Goal: Find specific page/section: Find specific page/section

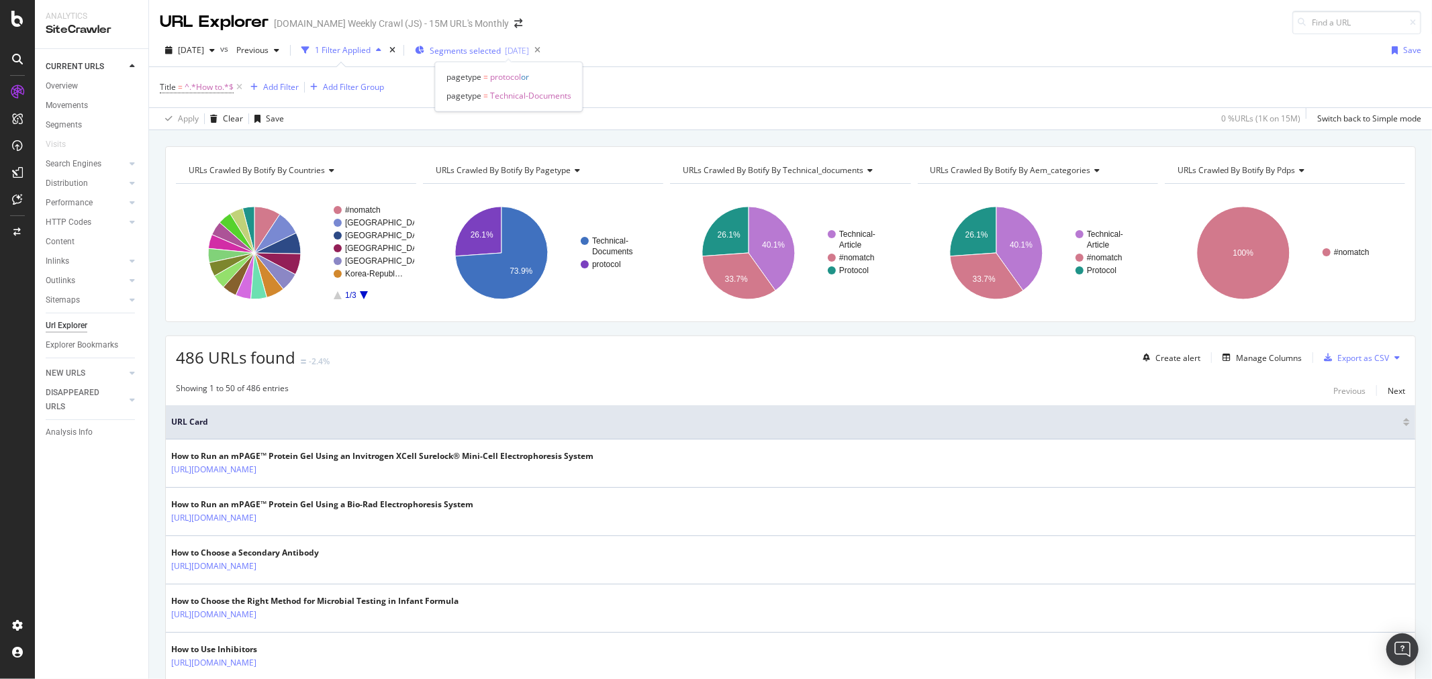
click at [501, 52] on span "Segments selected" at bounding box center [465, 50] width 71 height 11
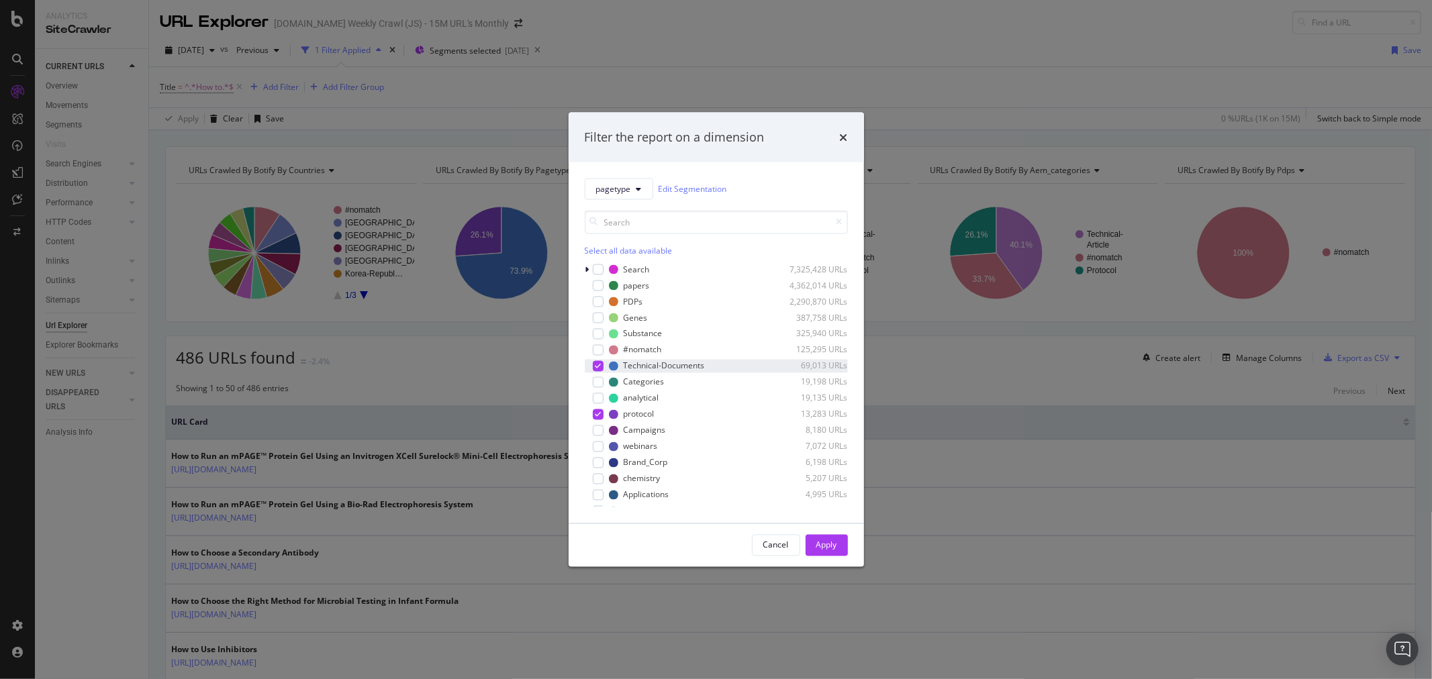
click at [598, 363] on icon "modal" at bounding box center [598, 366] width 6 height 7
click at [843, 132] on icon "times" at bounding box center [844, 137] width 8 height 11
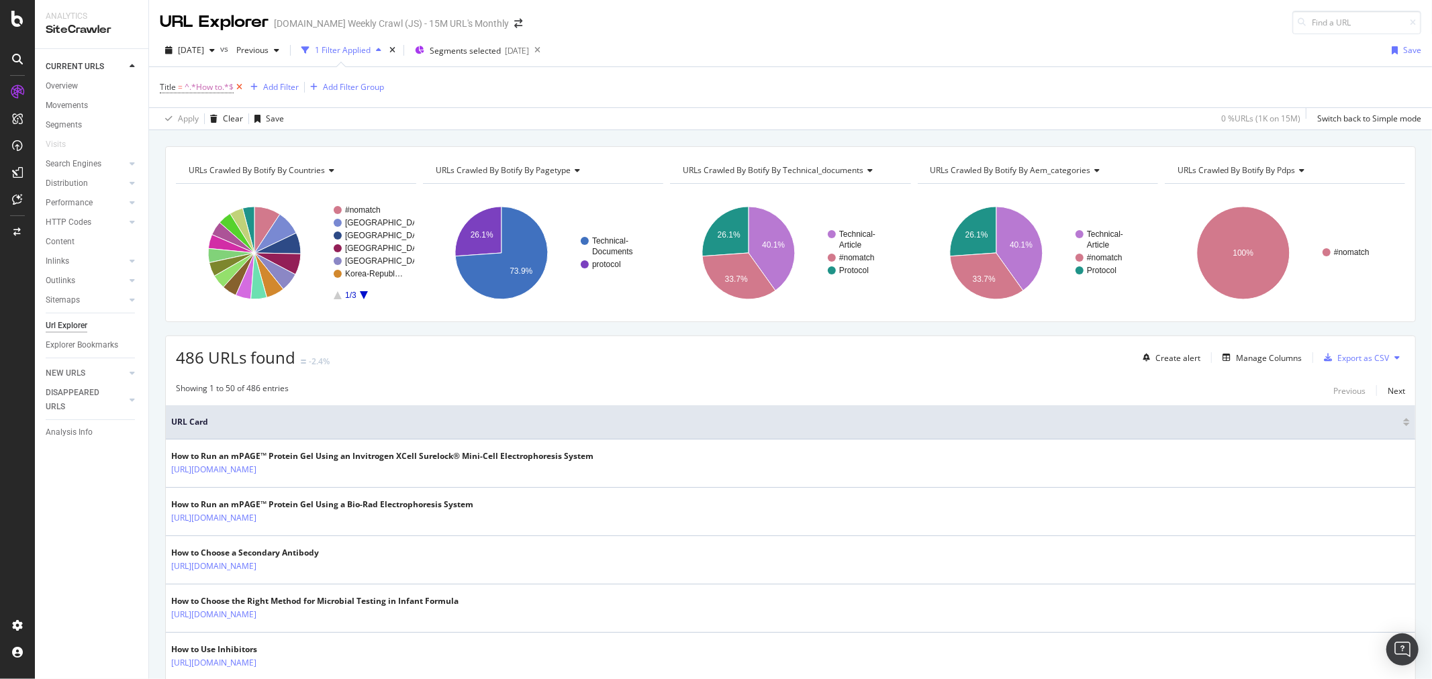
click at [236, 85] on icon at bounding box center [239, 87] width 11 height 13
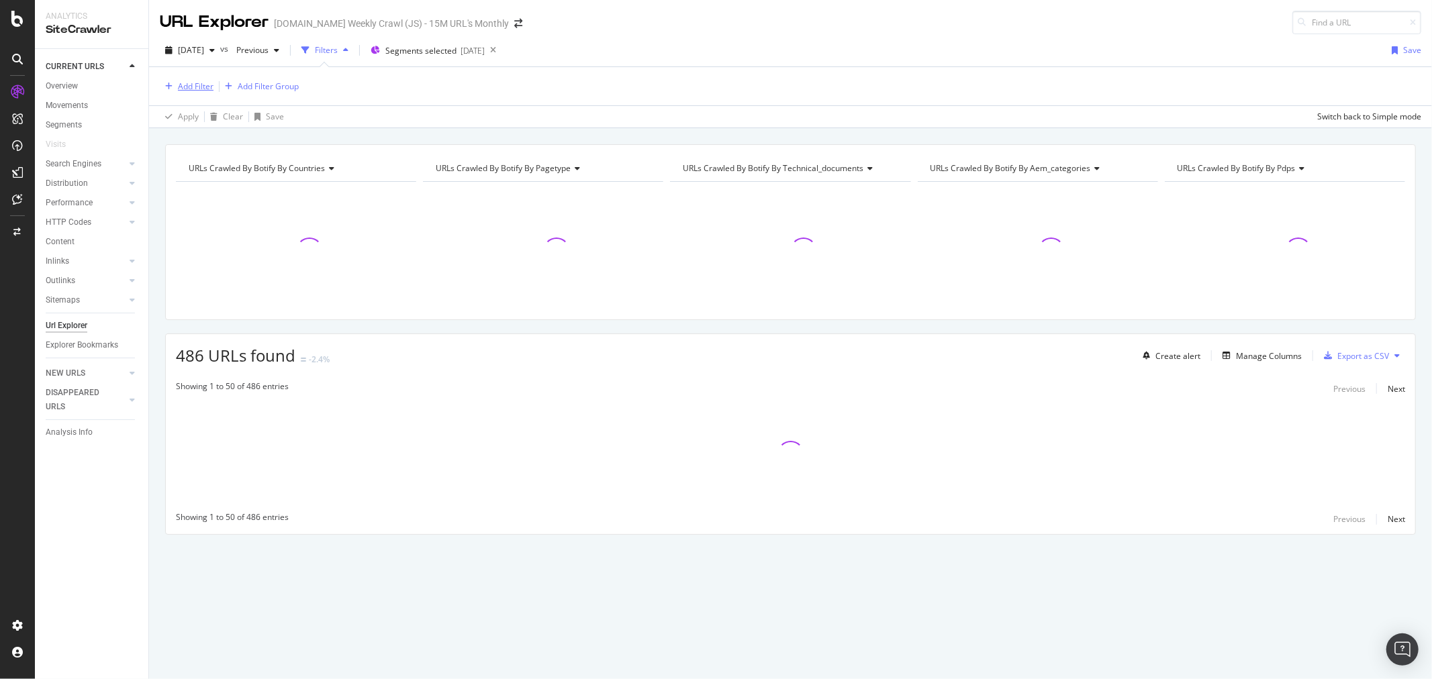
click at [203, 85] on div "Add Filter" at bounding box center [196, 86] width 36 height 11
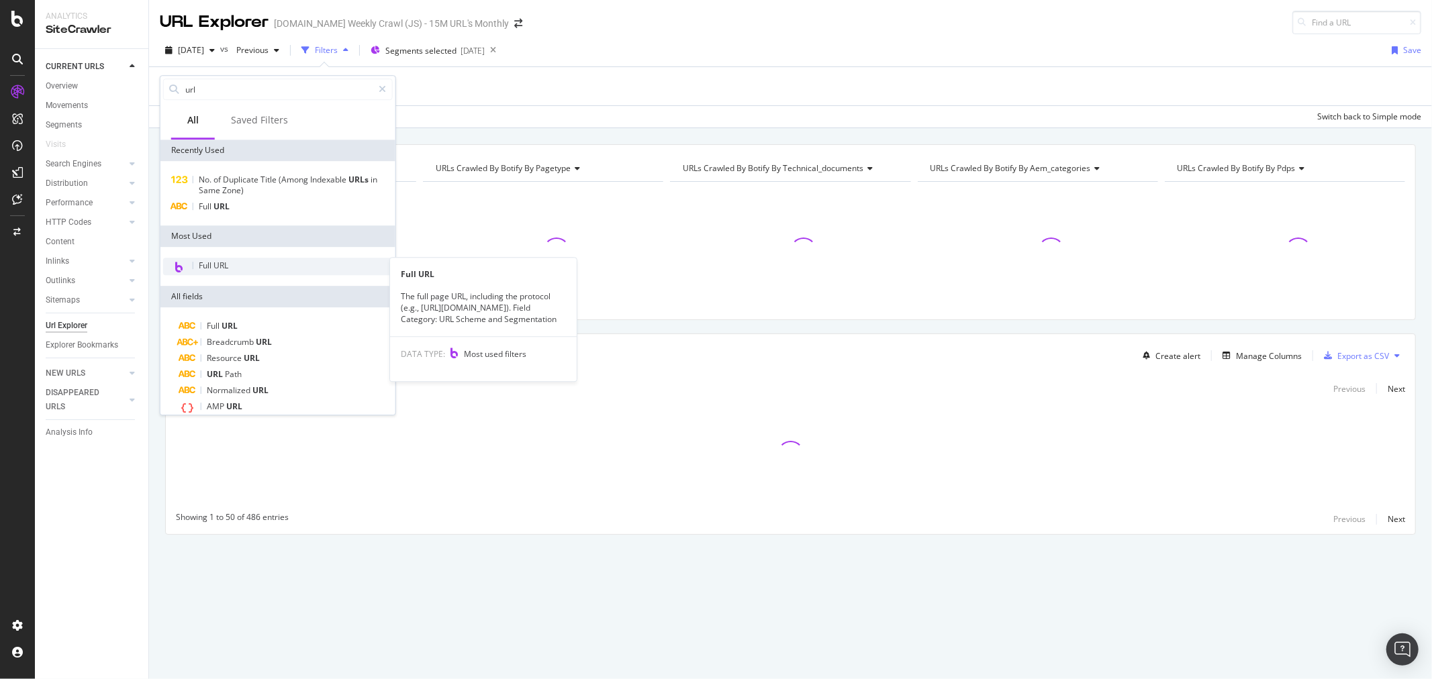
type input "url"
click at [215, 265] on span "Full URL" at bounding box center [214, 265] width 30 height 11
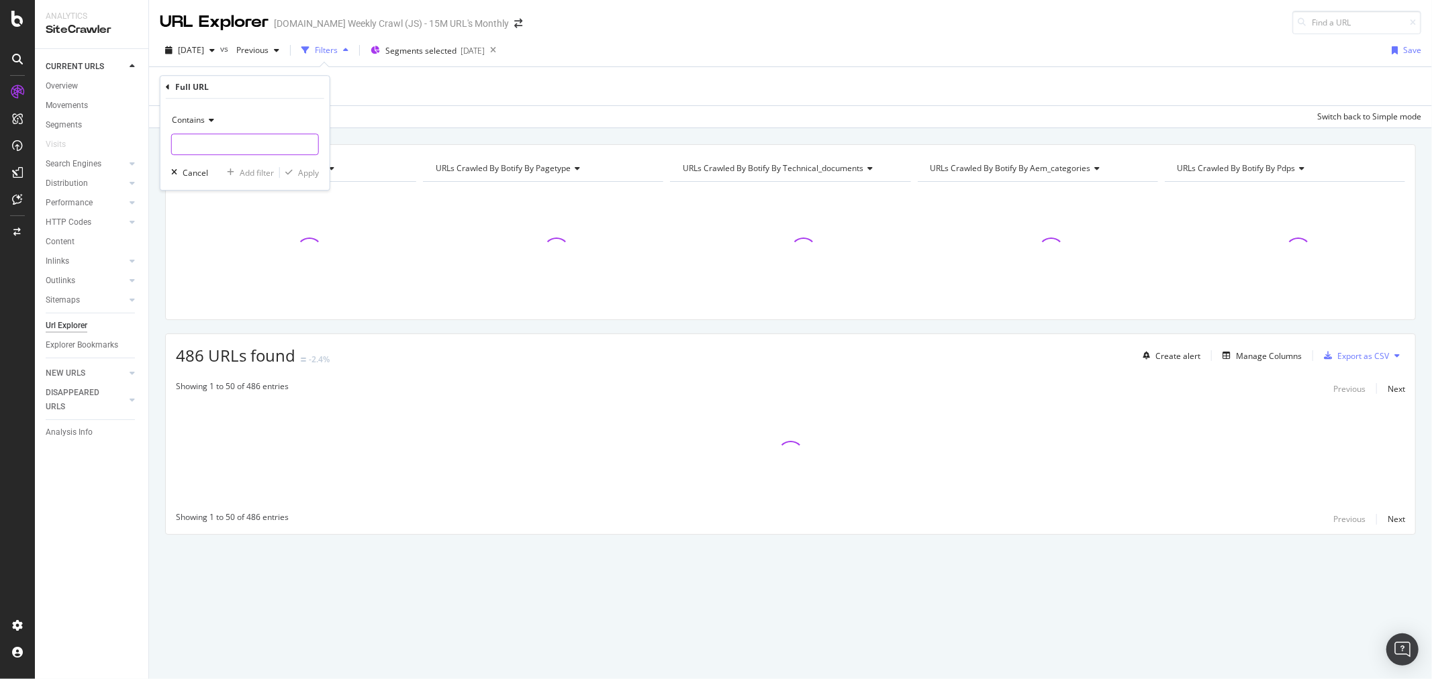
click at [240, 145] on input "text" at bounding box center [245, 144] width 146 height 21
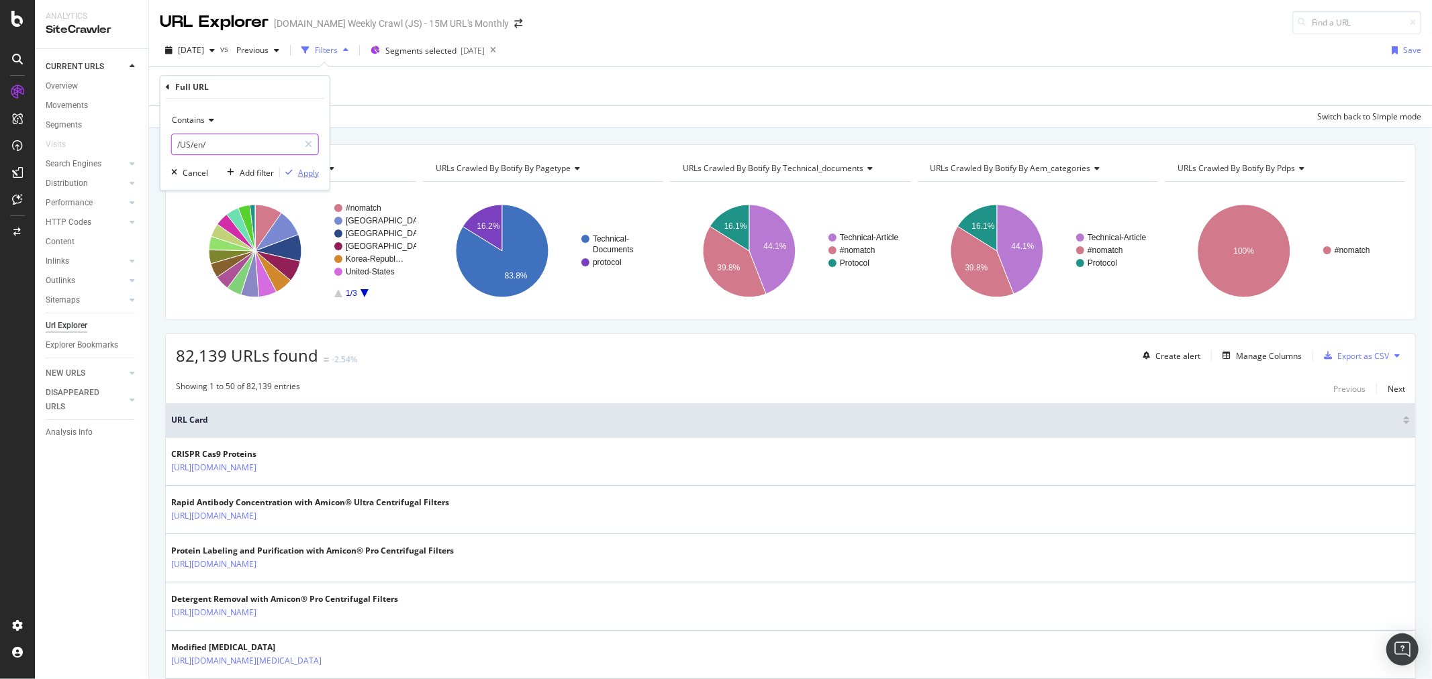
type input "/US/en/"
click at [307, 173] on div "Apply" at bounding box center [308, 172] width 21 height 11
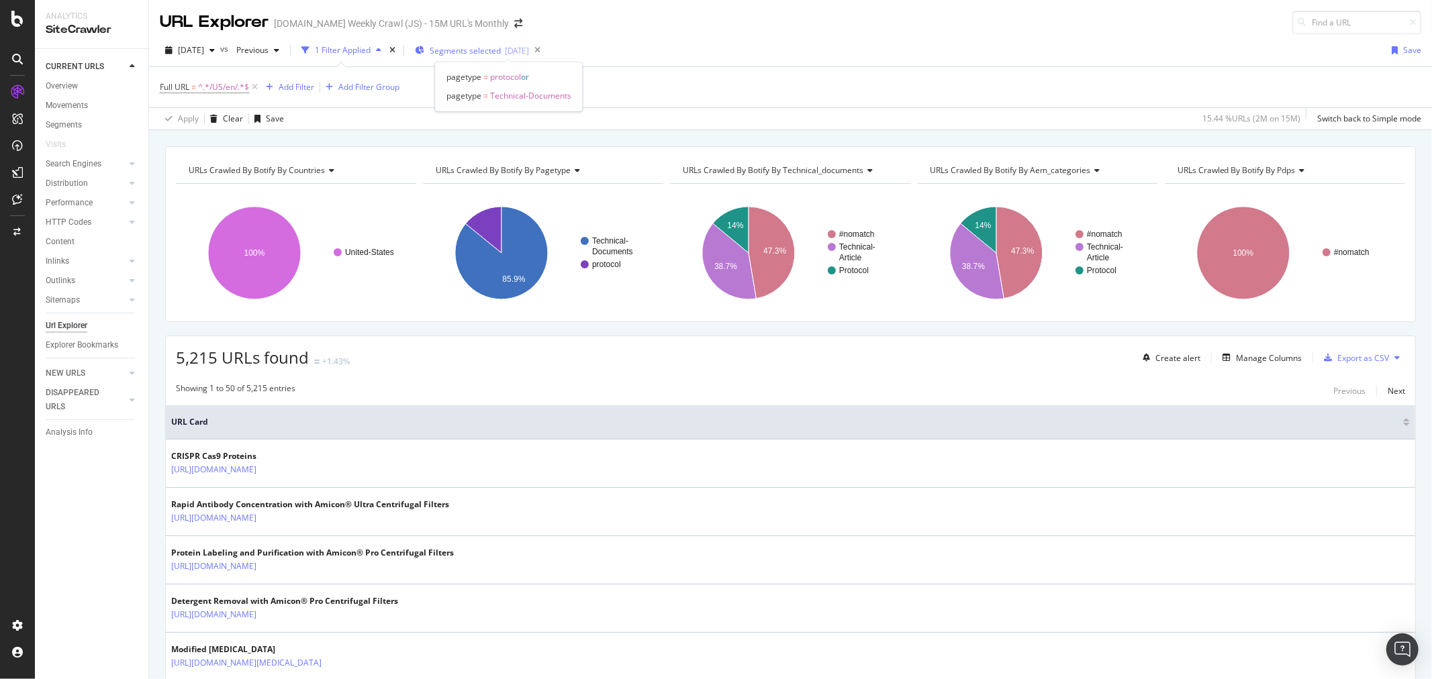
click at [501, 46] on span "Segments selected" at bounding box center [465, 50] width 71 height 11
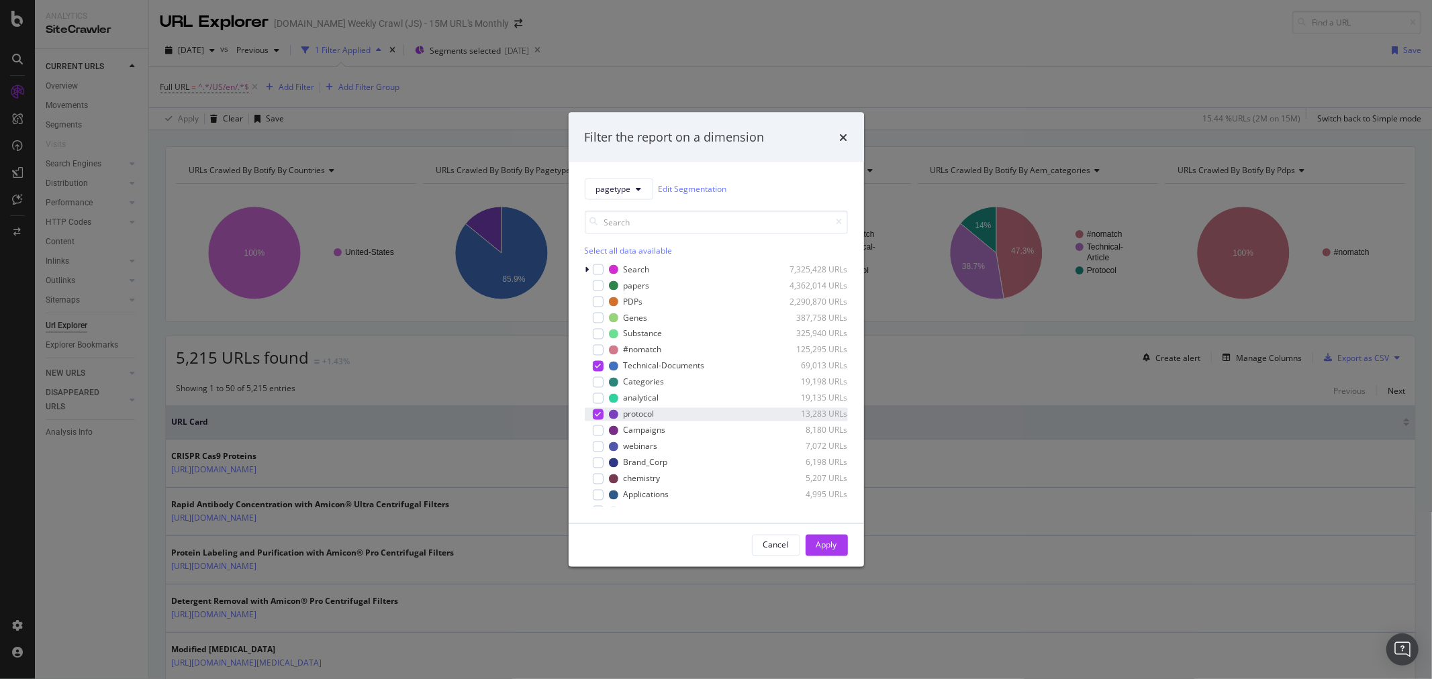
click at [599, 416] on icon "modal" at bounding box center [598, 414] width 6 height 7
click at [824, 544] on div "Apply" at bounding box center [826, 545] width 21 height 11
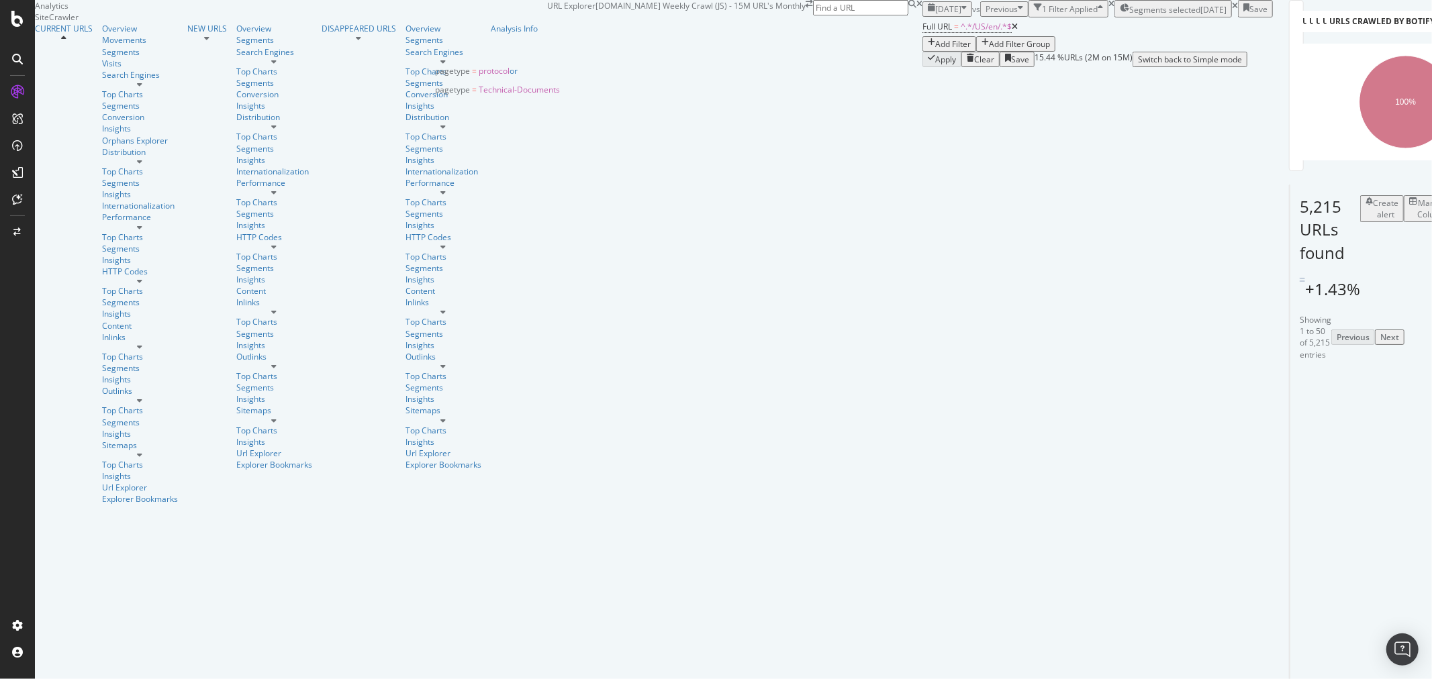
click at [1129, 15] on span "Segments selected" at bounding box center [1164, 9] width 71 height 11
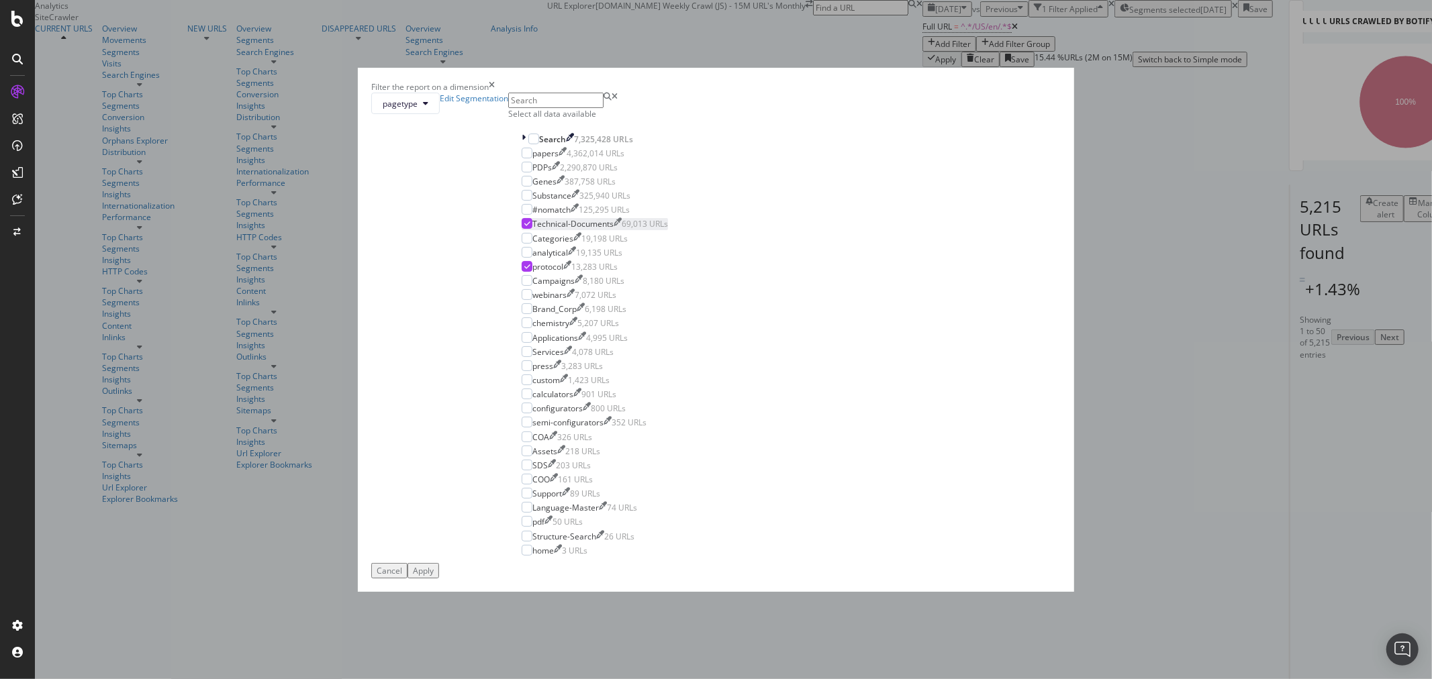
click at [530, 227] on icon "modal" at bounding box center [527, 223] width 6 height 7
click at [532, 229] on div "modal" at bounding box center [527, 223] width 11 height 11
click at [434, 565] on div "Apply" at bounding box center [423, 570] width 21 height 11
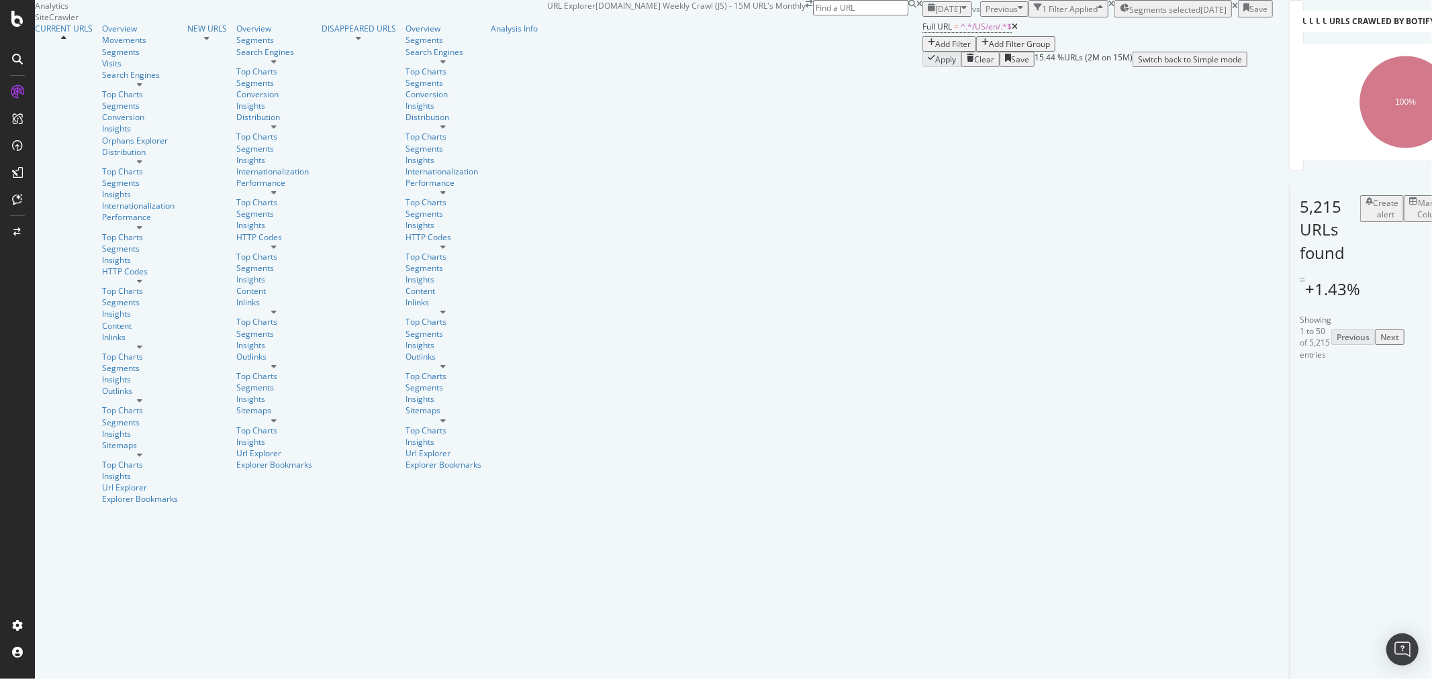
click at [1129, 15] on span "Segments selected" at bounding box center [1164, 9] width 71 height 11
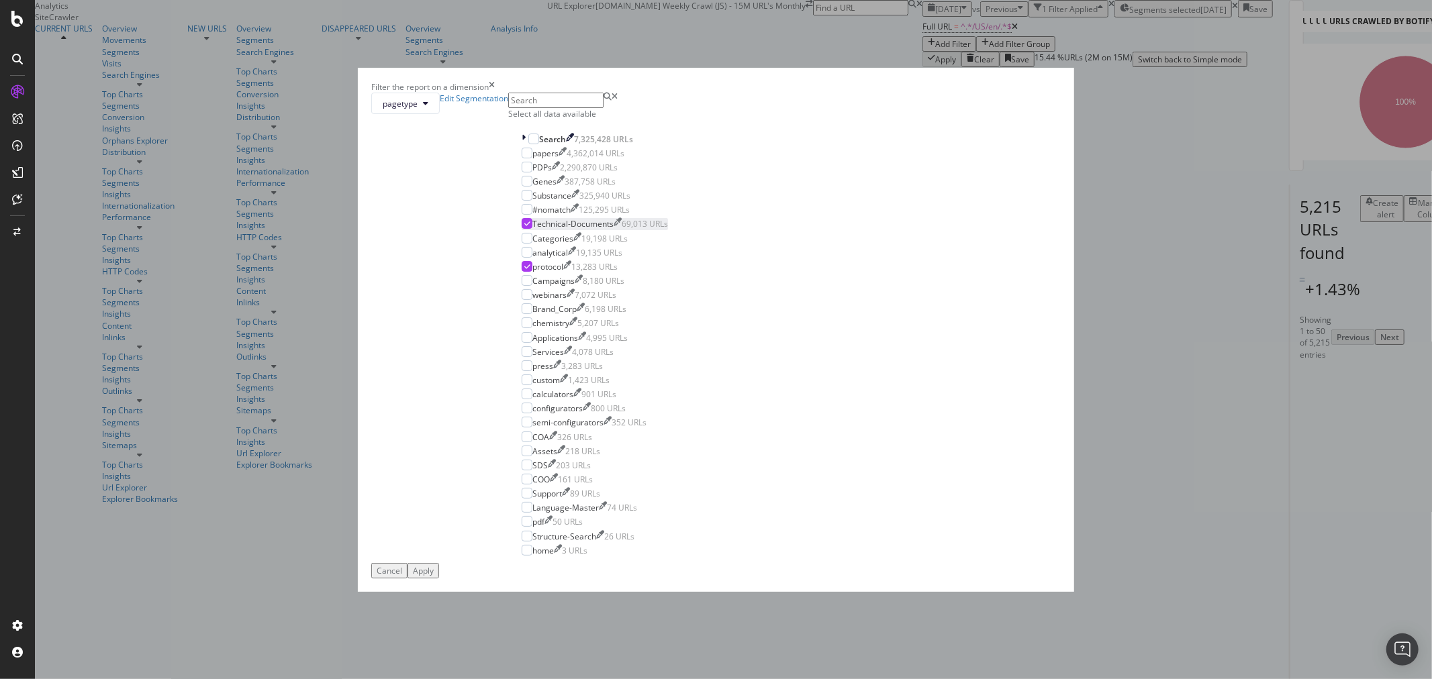
click at [530, 227] on icon "modal" at bounding box center [527, 223] width 6 height 7
click at [434, 565] on div "Apply" at bounding box center [423, 570] width 21 height 11
